Goal: Book appointment/travel/reservation

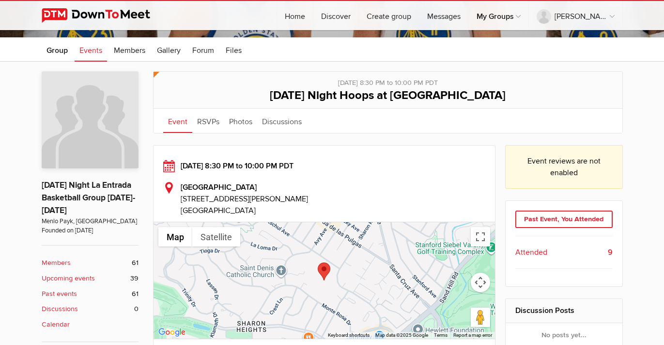
scroll to position [140, 0]
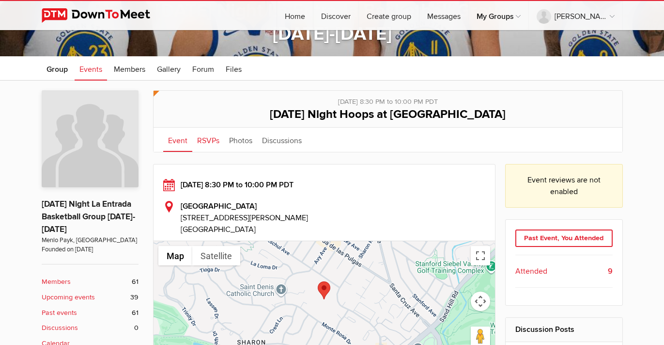
click at [211, 140] on link "RSVPs" at bounding box center [208, 139] width 32 height 24
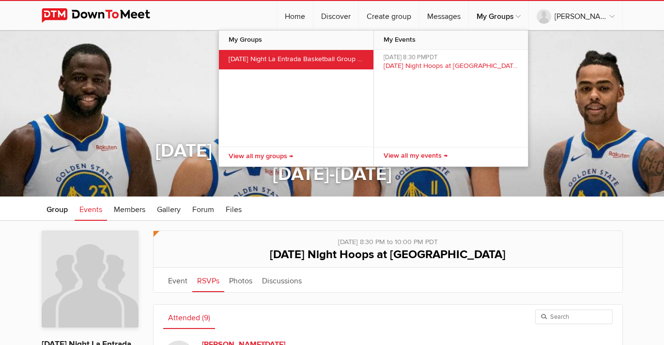
click at [341, 57] on link "[DATE] Night La Entrada Basketball Group [DATE]-[DATE]" at bounding box center [296, 59] width 155 height 19
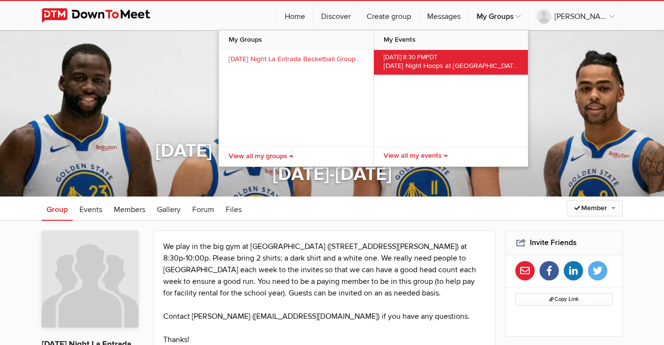
click at [472, 63] on span "[DATE] Night Hoops at [GEOGRAPHIC_DATA]" at bounding box center [452, 66] width 136 height 8
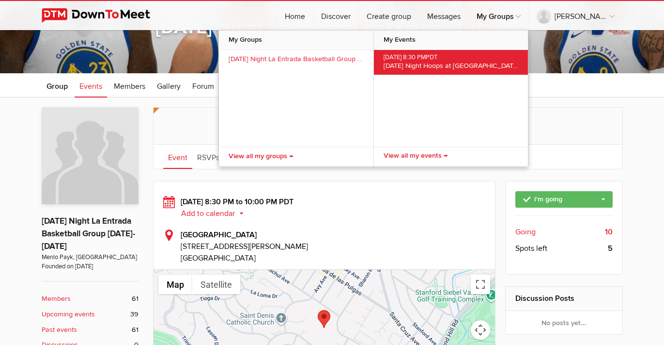
scroll to position [129, 0]
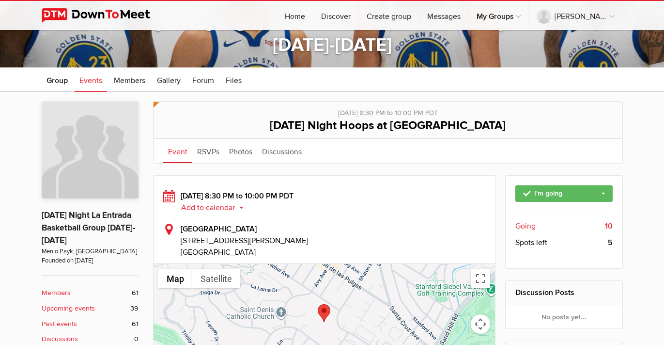
click at [526, 225] on span "Going" at bounding box center [526, 226] width 20 height 12
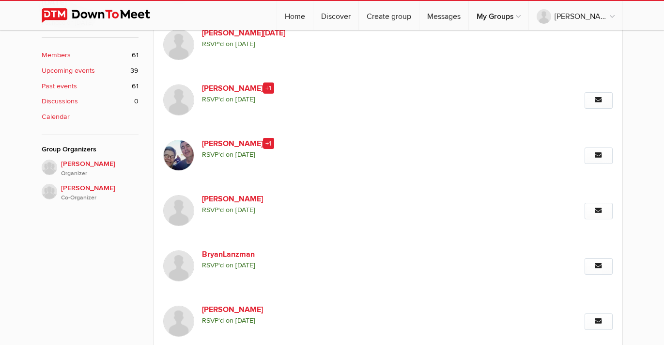
scroll to position [353, 0]
